Goal: Find specific page/section: Find specific page/section

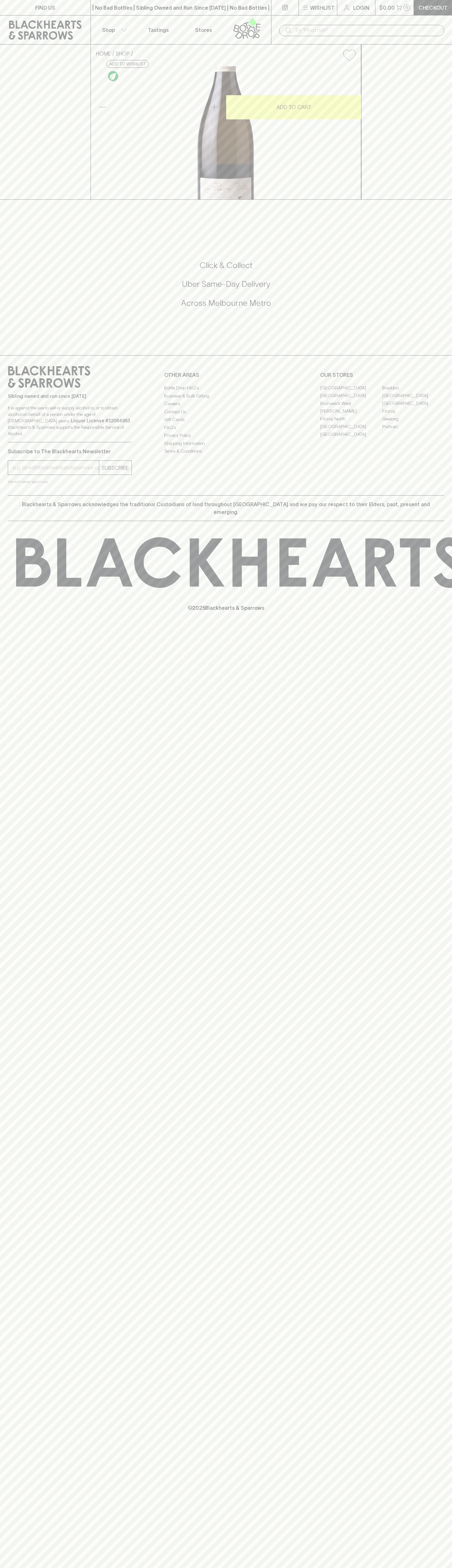
click at [351, 422] on link "Fitzroy North" at bounding box center [351, 419] width 62 height 8
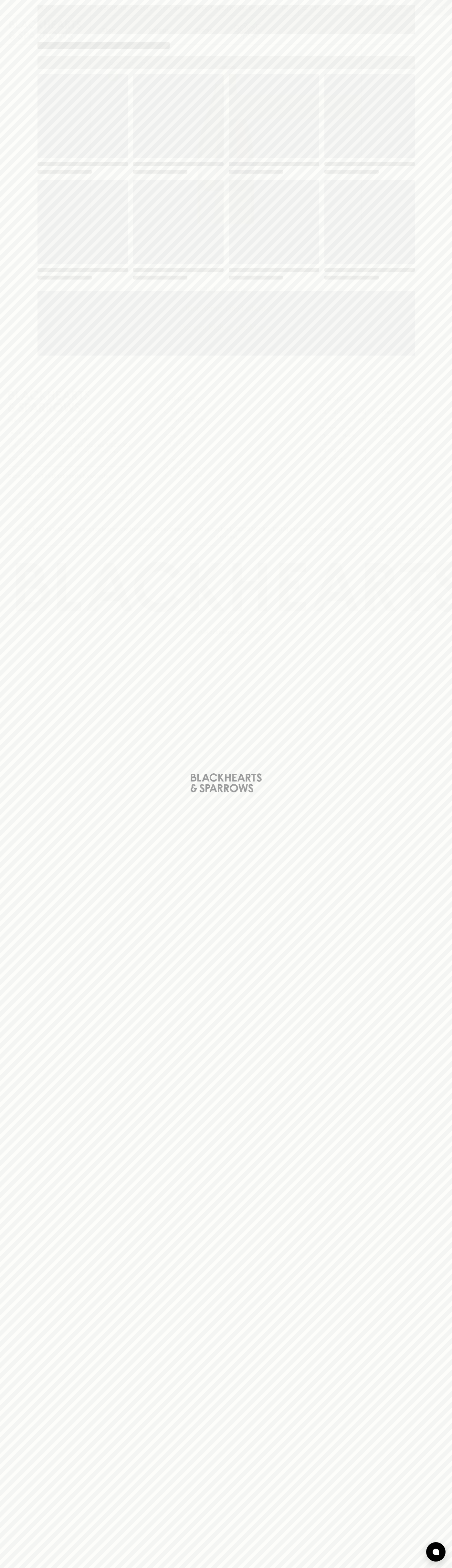
click at [307, 205] on span "Loading" at bounding box center [274, 222] width 90 height 84
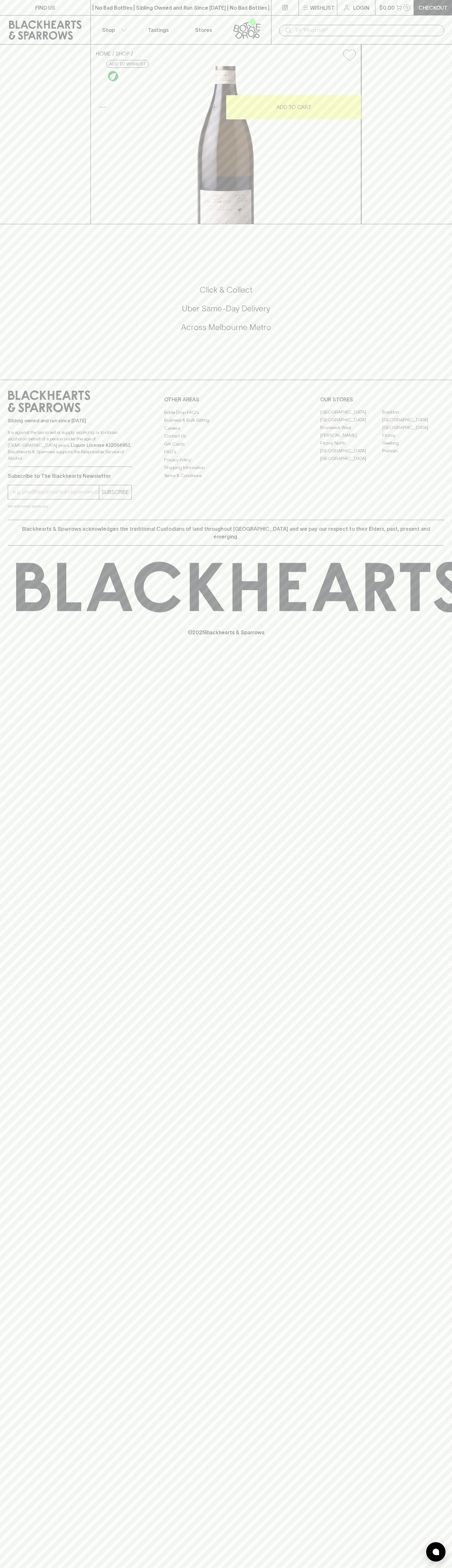
click at [210, 32] on p "Stores" at bounding box center [203, 30] width 17 height 8
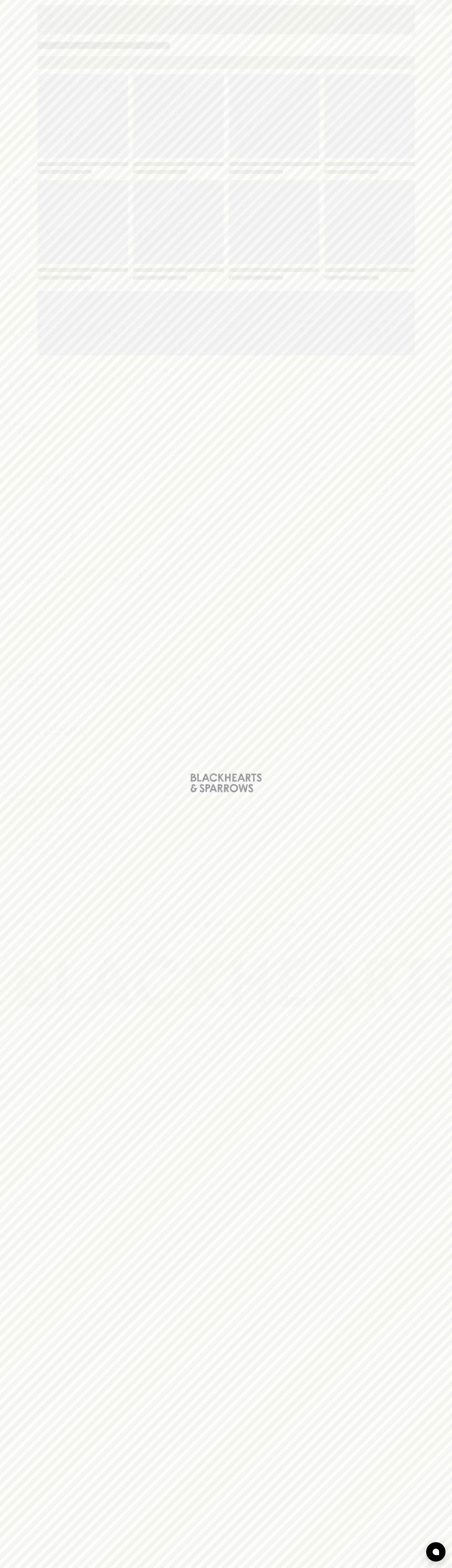
click at [445, 1513] on div "Loading" at bounding box center [226, 784] width 452 height 1568
click at [359, 1567] on html "⠀ ⠀ Wishlist Login $0.00 0 Checkout Shop ​ ​ [GEOGRAPHIC_DATA] View Store Detai…" at bounding box center [226, 784] width 452 height 1568
click at [26, 1030] on div "Loading" at bounding box center [226, 784] width 452 height 1568
